Goal: Transaction & Acquisition: Purchase product/service

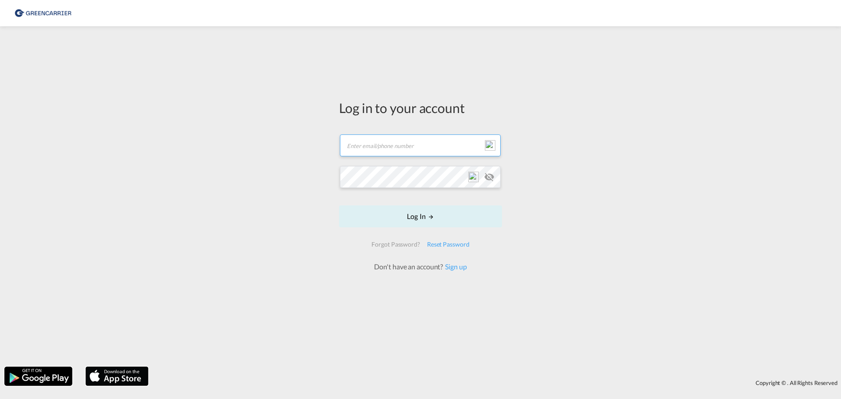
type input "[EMAIL_ADDRESS][DOMAIN_NAME]"
click at [433, 230] on form "[EMAIL_ADDRESS][DOMAIN_NAME] Email field is required Password field is required…" at bounding box center [420, 199] width 163 height 146
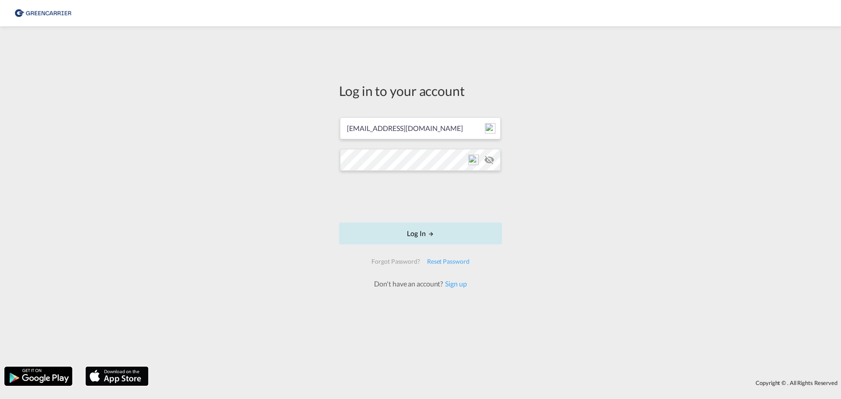
click at [421, 231] on button "Log In" at bounding box center [420, 233] width 163 height 22
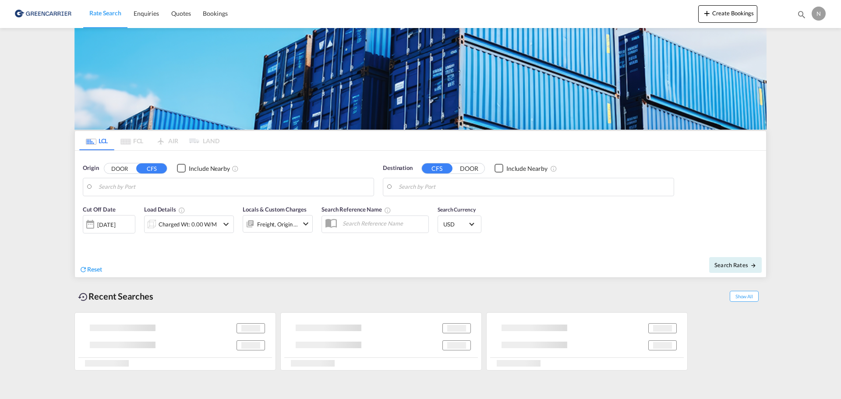
type input "DK-[STREET_ADDRESS] [GEOGRAPHIC_DATA], [GEOGRAPHIC_DATA], [GEOGRAPHIC_DATA], [G…"
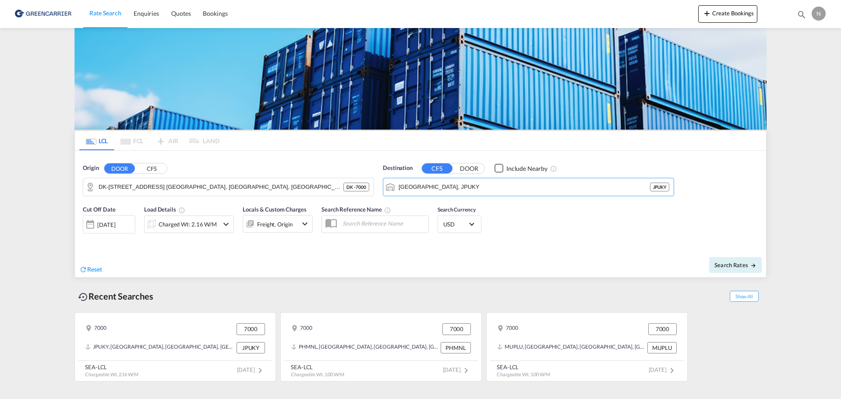
drag, startPoint x: 445, startPoint y: 188, endPoint x: 382, endPoint y: 184, distance: 63.2
click at [382, 184] on div "Destination CFS DOOR Include Nearby [GEOGRAPHIC_DATA], JPUKY JPUKY" at bounding box center [528, 179] width 300 height 41
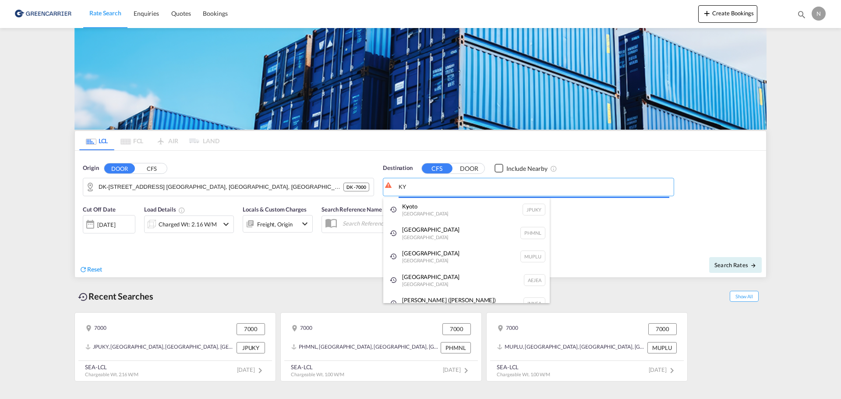
type input "Y"
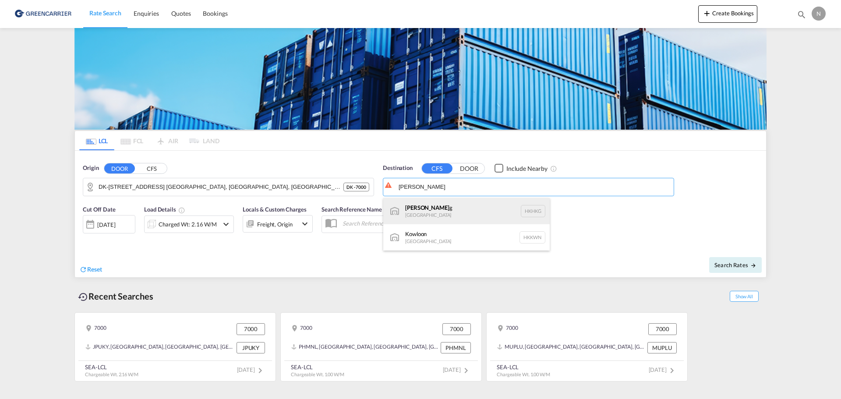
click at [438, 208] on div "Hong Kon g [GEOGRAPHIC_DATA] [GEOGRAPHIC_DATA]" at bounding box center [466, 211] width 166 height 26
type input "[GEOGRAPHIC_DATA], HKHKG"
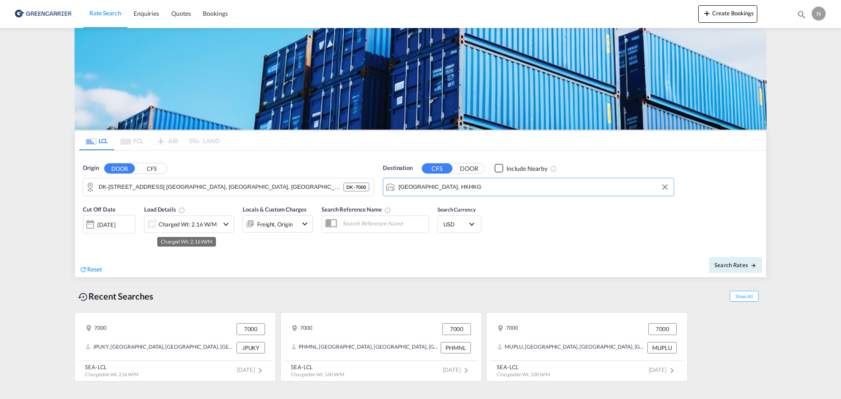
click at [212, 225] on div "Charged Wt: 2.16 W/M" at bounding box center [188, 224] width 58 height 12
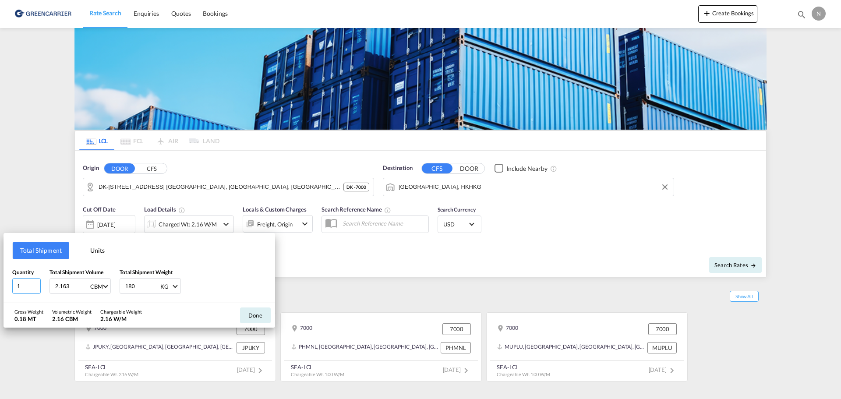
click at [23, 284] on input "1" at bounding box center [26, 286] width 28 height 16
click at [33, 284] on input "2" at bounding box center [26, 286] width 28 height 16
click at [33, 284] on input "3" at bounding box center [26, 286] width 28 height 16
click at [33, 284] on input "4" at bounding box center [26, 286] width 28 height 16
click at [33, 284] on input "5" at bounding box center [26, 286] width 28 height 16
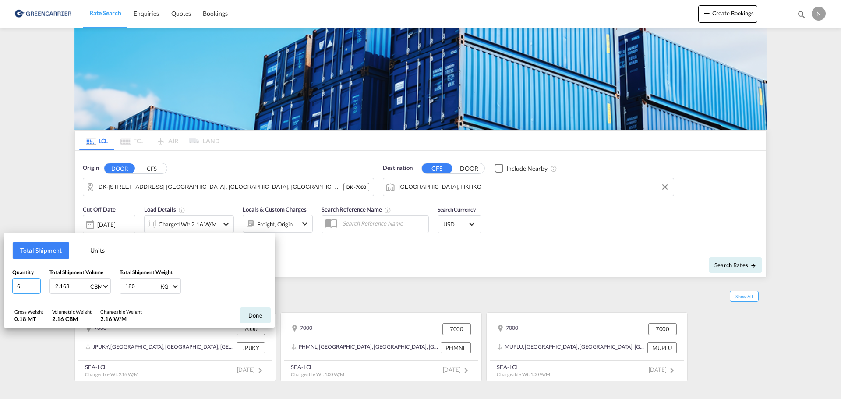
click at [33, 284] on input "6" at bounding box center [26, 286] width 28 height 16
click at [33, 284] on input "7" at bounding box center [26, 286] width 28 height 16
click at [33, 284] on input "8" at bounding box center [26, 286] width 28 height 16
click at [33, 284] on input "9" at bounding box center [26, 286] width 28 height 16
click at [33, 284] on input "10" at bounding box center [26, 286] width 28 height 16
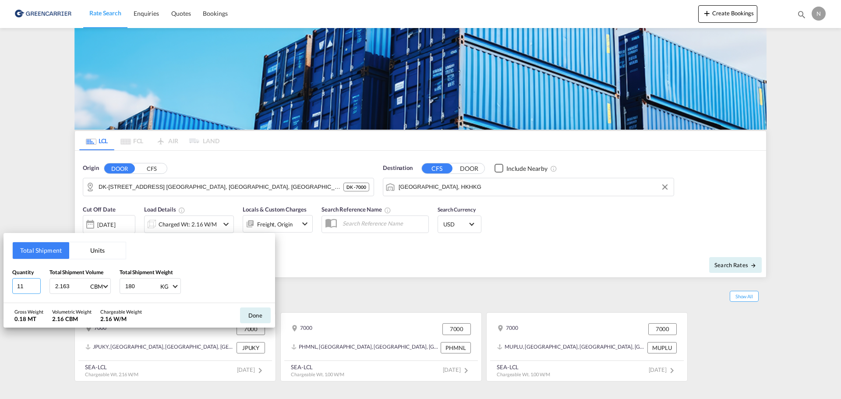
click at [33, 284] on input "11" at bounding box center [26, 286] width 28 height 16
click at [33, 284] on input "12" at bounding box center [26, 286] width 28 height 16
type input "13"
click at [37, 283] on input "13" at bounding box center [26, 286] width 28 height 16
drag, startPoint x: 71, startPoint y: 286, endPoint x: 45, endPoint y: 285, distance: 26.7
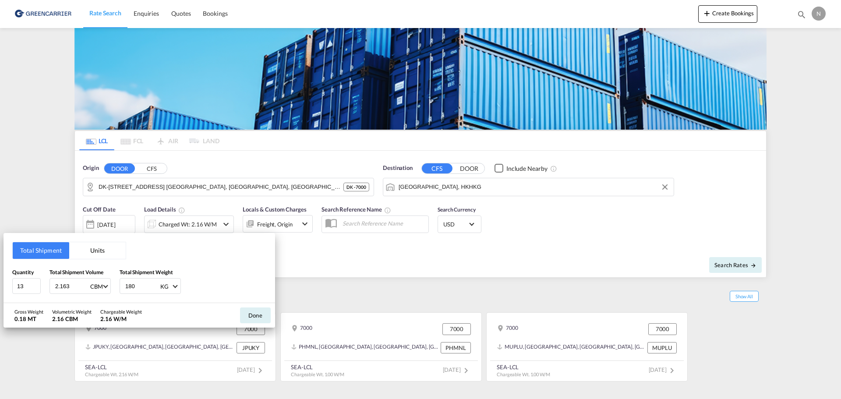
click at [45, 285] on div "Quantity 13 Total Shipment Volume 2.163 CBM CBM CFT Total Shipment Weight 180 K…" at bounding box center [139, 281] width 254 height 26
type input "26.70"
type input "12740"
click at [257, 314] on button "Done" at bounding box center [255, 315] width 31 height 16
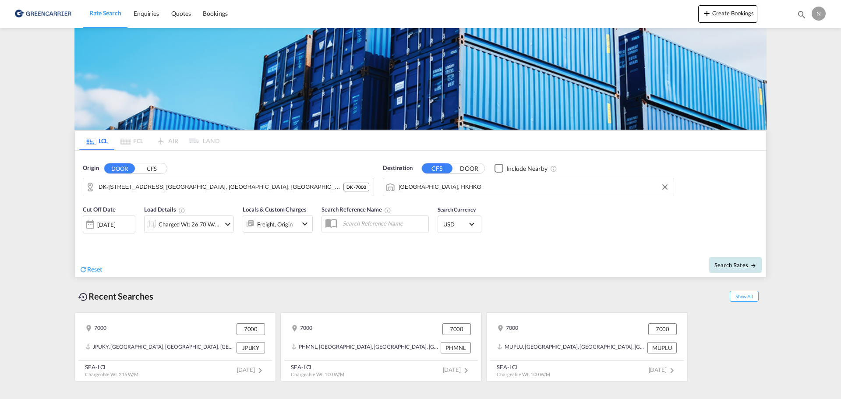
click at [748, 266] on span "Search Rates" at bounding box center [735, 264] width 42 height 7
type input "7000 to HKHKG / [DATE]"
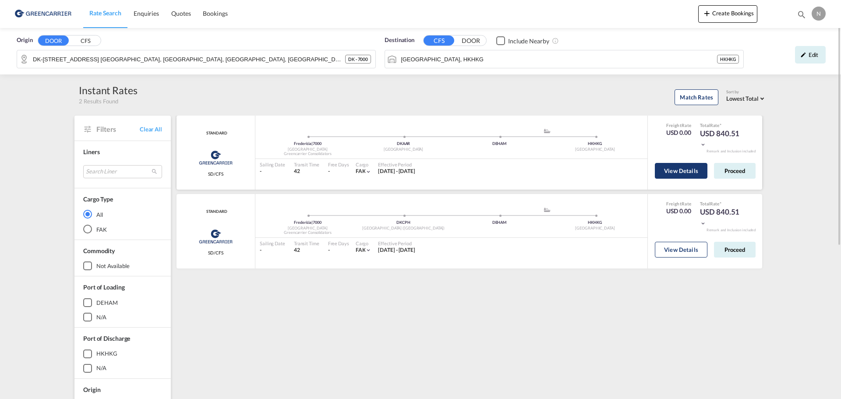
click at [694, 177] on button "View Details" at bounding box center [681, 171] width 53 height 16
